Goal: Information Seeking & Learning: Learn about a topic

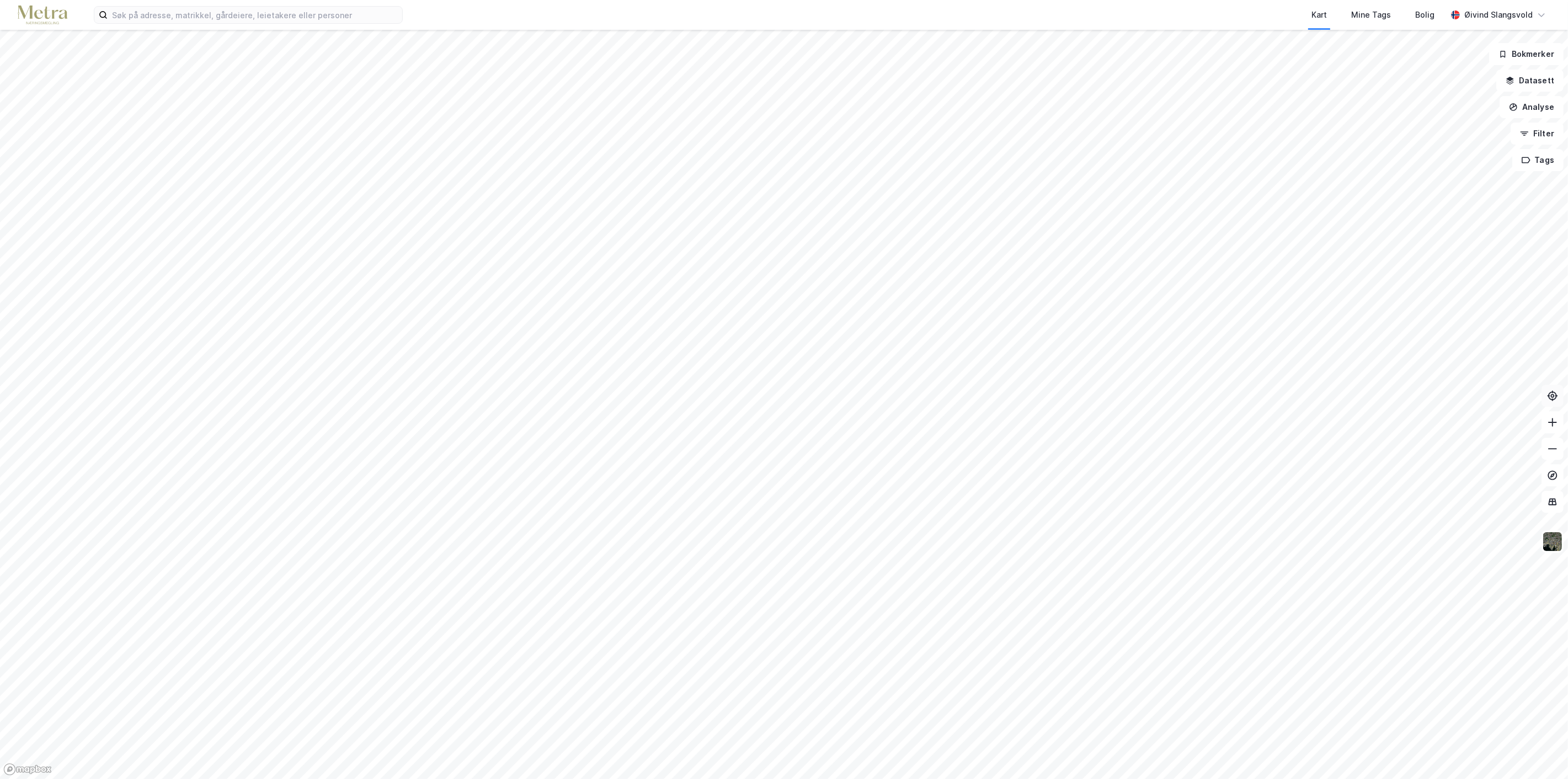
click at [1552, 394] on icon at bounding box center [1553, 395] width 4 height 4
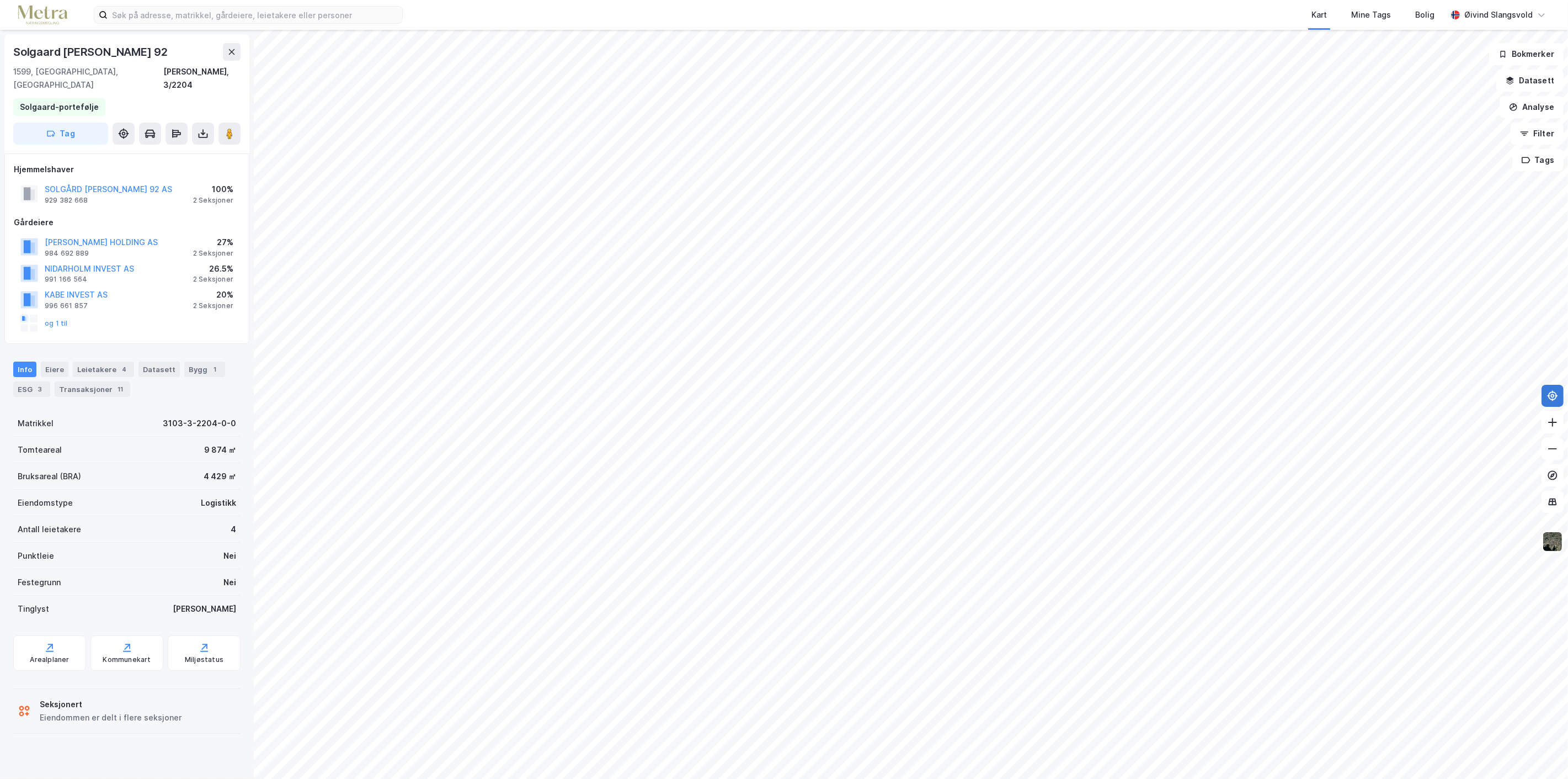
click at [1553, 396] on icon at bounding box center [1553, 395] width 4 height 4
click at [52, 642] on icon at bounding box center [50, 647] width 11 height 11
click at [23, 381] on div "ESG 3" at bounding box center [32, 389] width 37 height 15
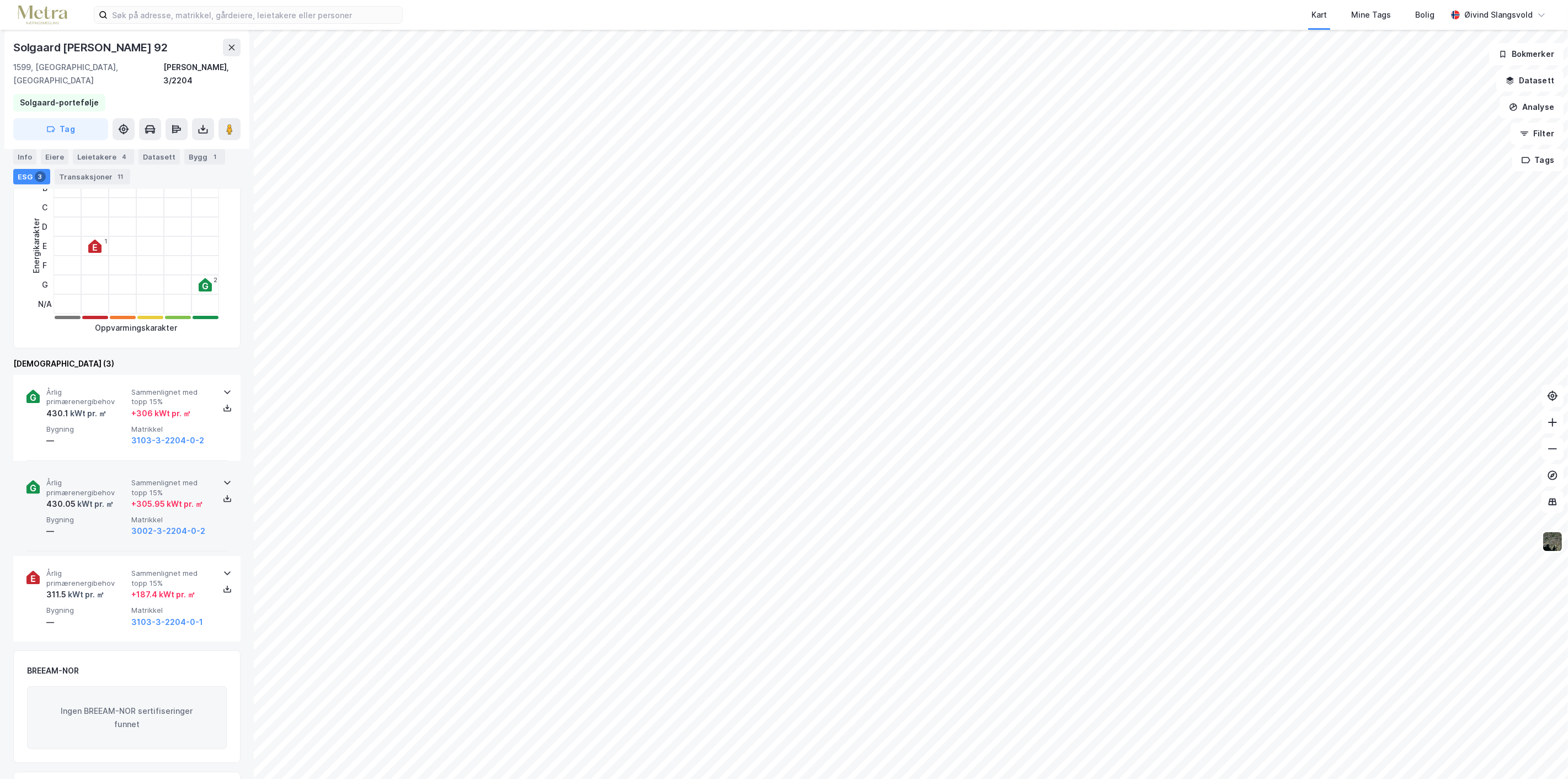
scroll to position [306, 0]
